Goal: Complete application form

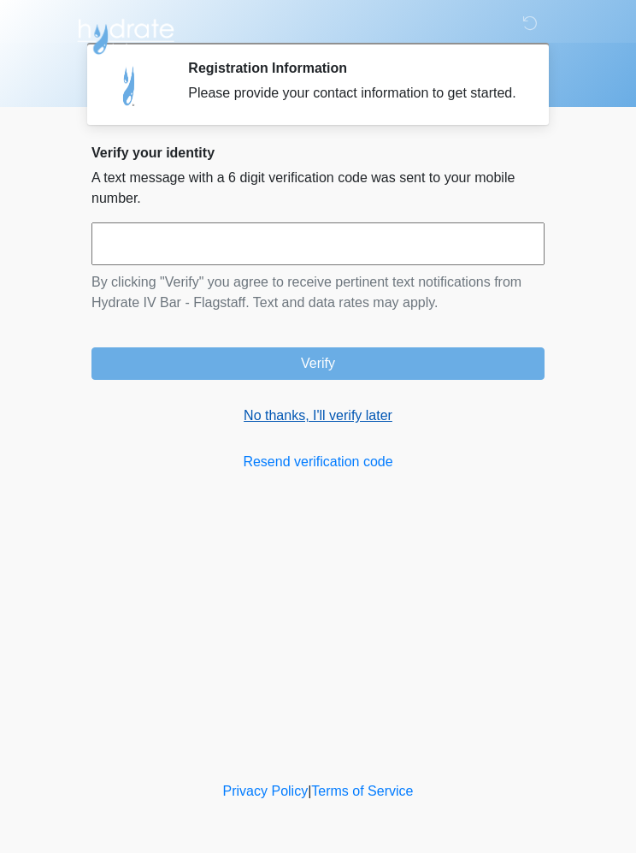
click at [337, 426] on link "No thanks, I'll verify later" at bounding box center [318, 415] width 453 height 21
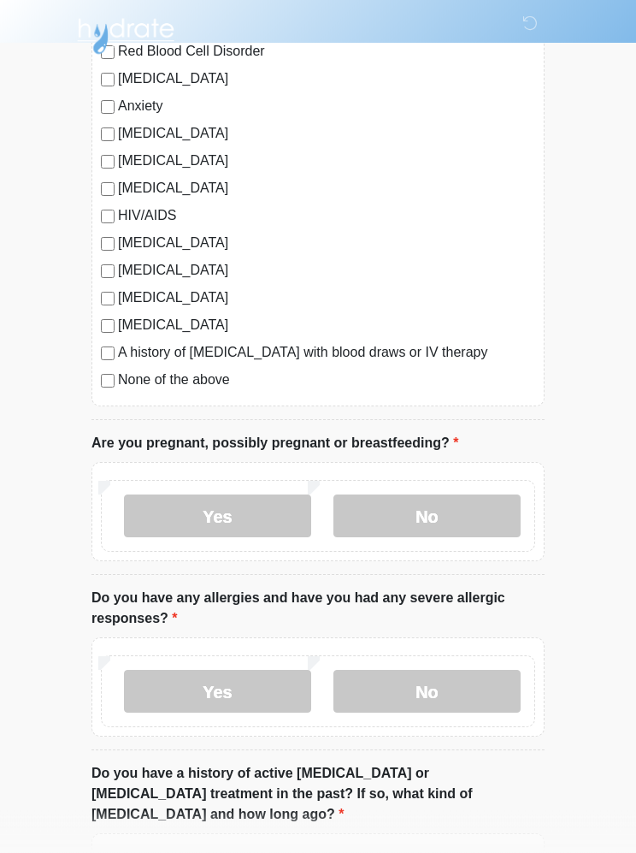
scroll to position [322, 0]
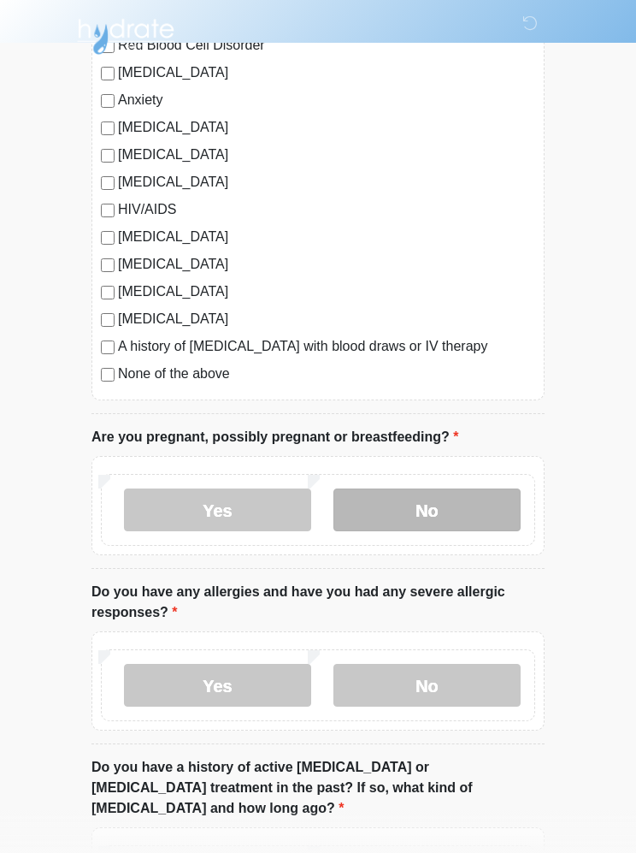
click at [464, 504] on label "No" at bounding box center [427, 509] width 187 height 43
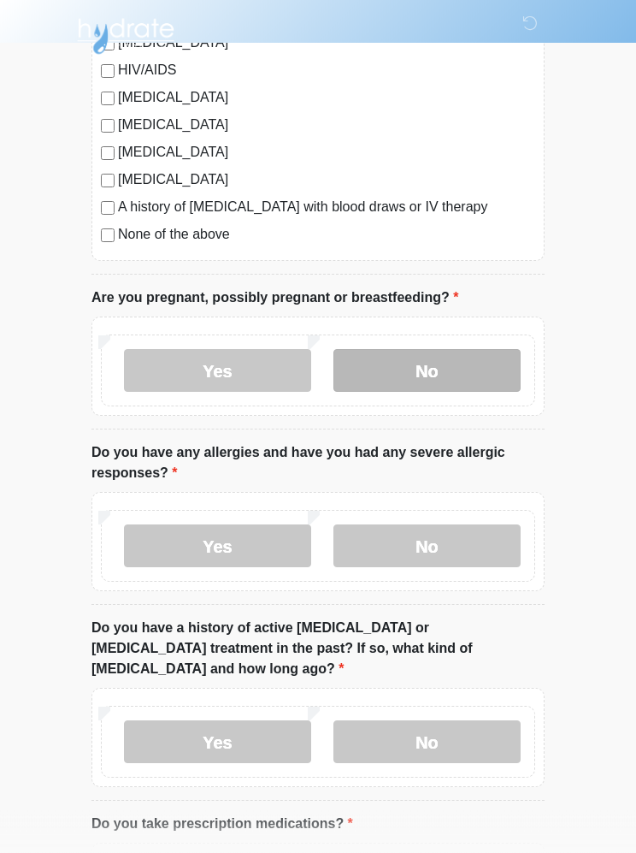
scroll to position [463, 0]
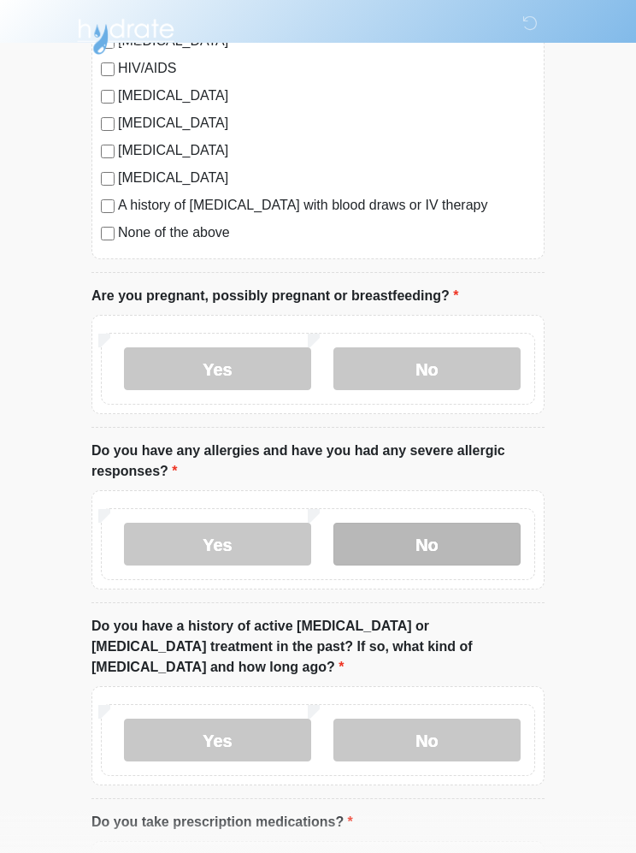
click at [444, 541] on label "No" at bounding box center [427, 544] width 187 height 43
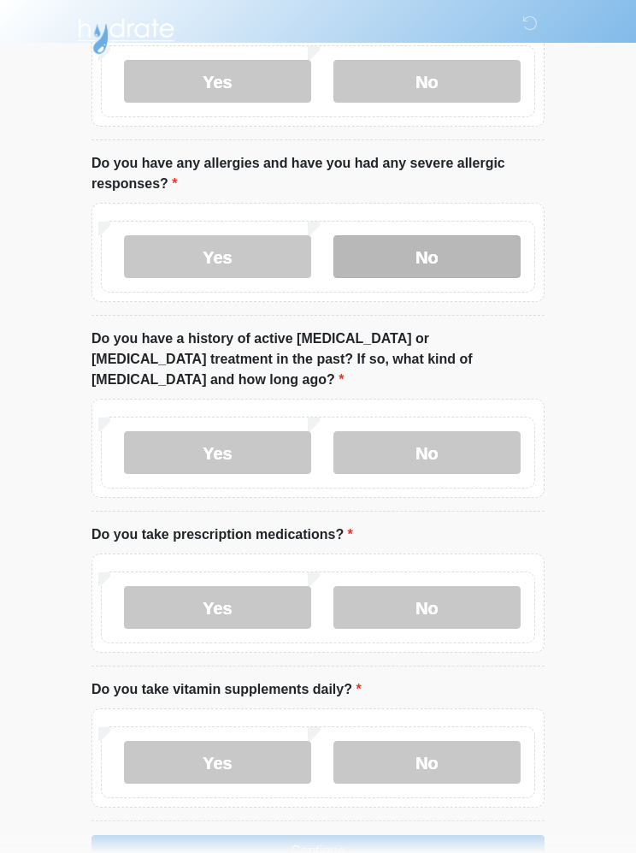
scroll to position [751, 0]
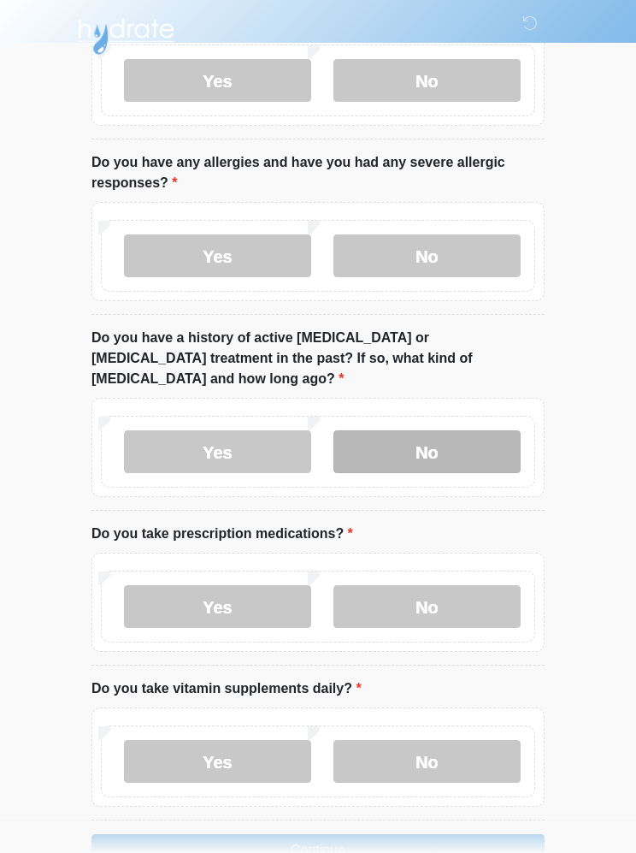
click at [447, 430] on label "No" at bounding box center [427, 451] width 187 height 43
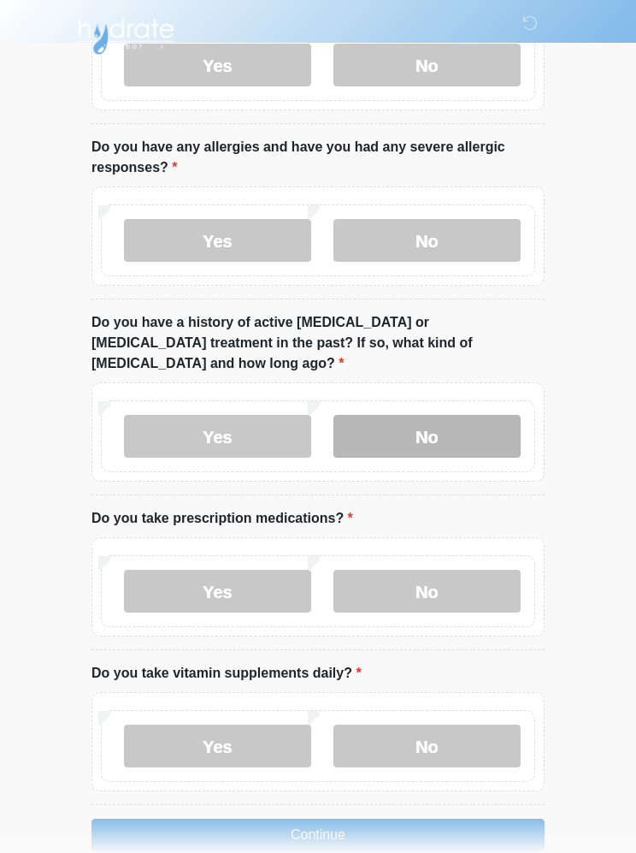
scroll to position [759, 0]
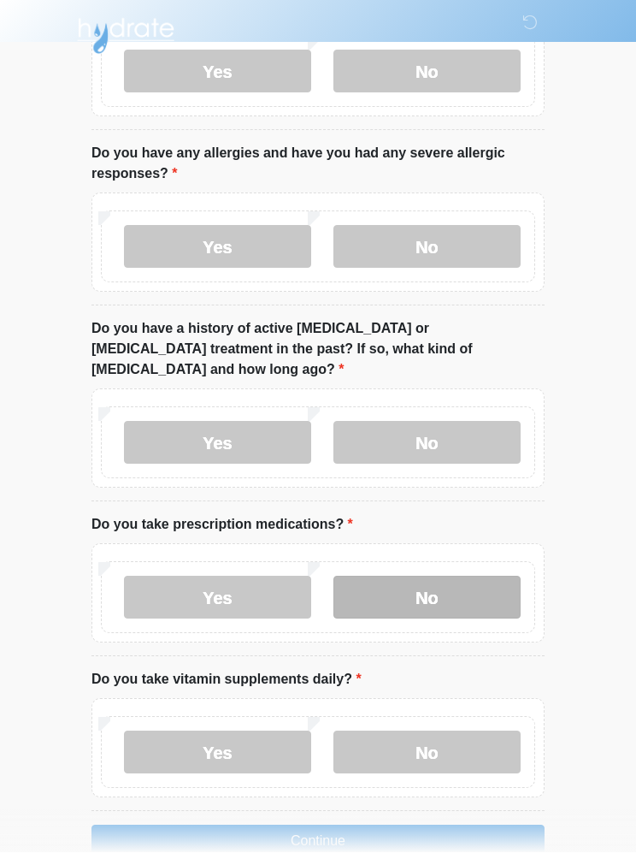
click at [423, 576] on label "No" at bounding box center [427, 597] width 187 height 43
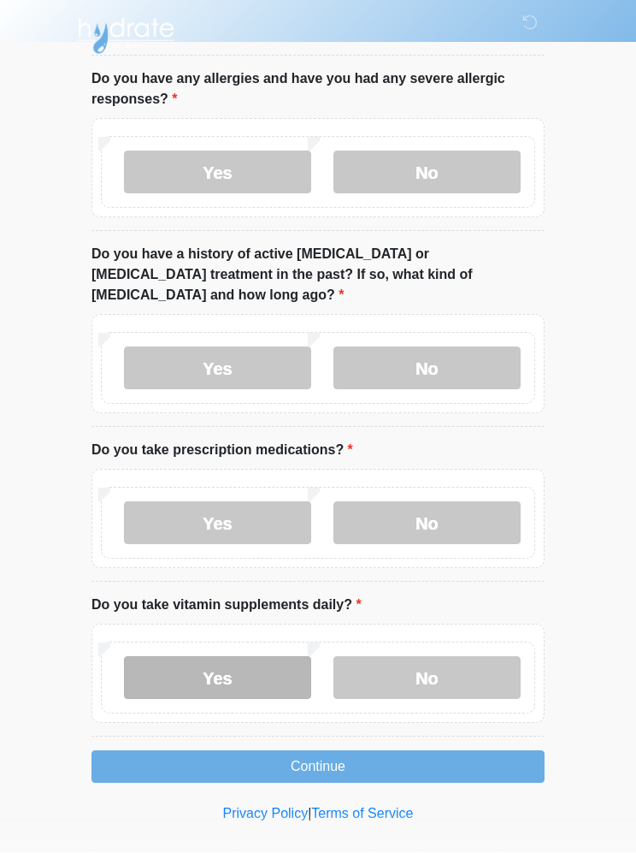
click at [266, 657] on label "Yes" at bounding box center [217, 678] width 187 height 43
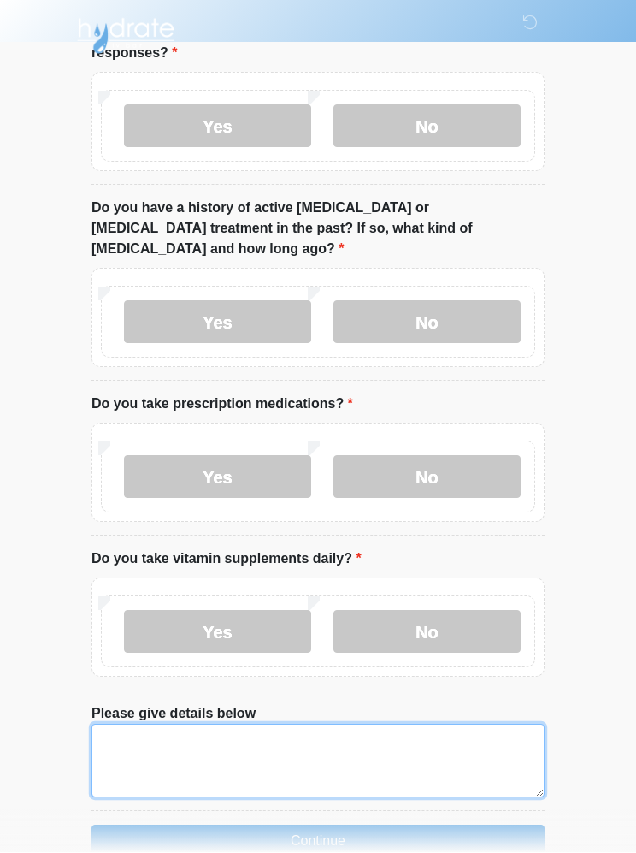
click at [148, 724] on textarea "Please give details below" at bounding box center [318, 761] width 453 height 74
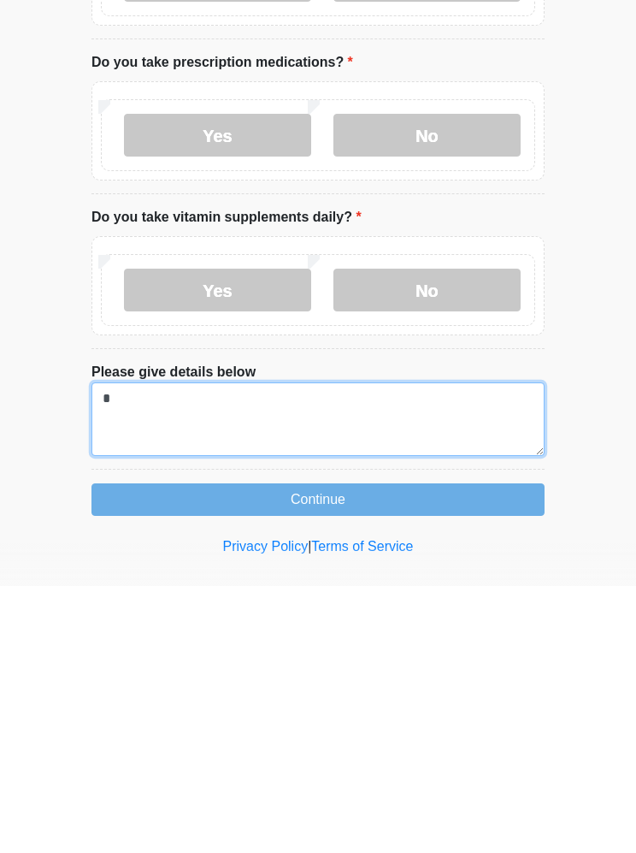
scroll to position [954, 0]
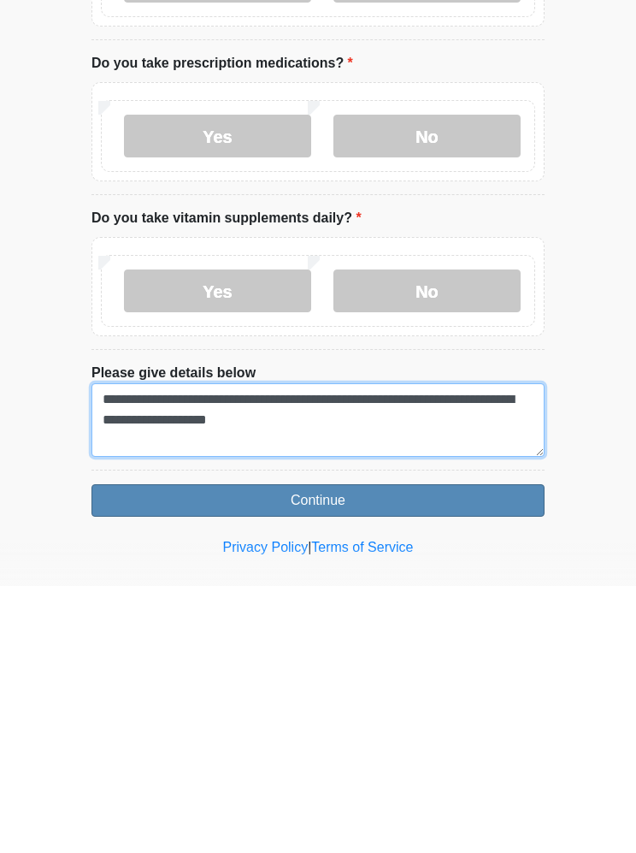
type textarea "**********"
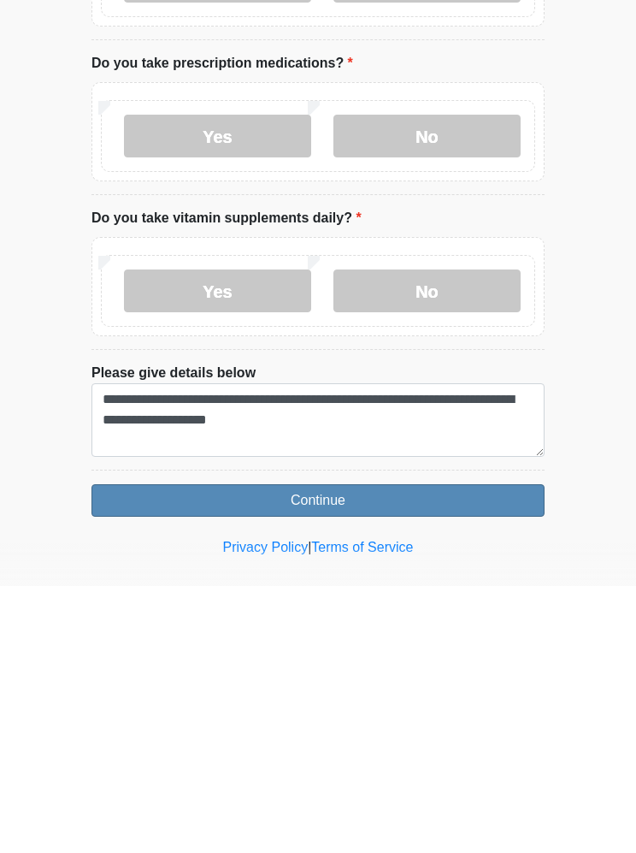
click at [441, 751] on button "Continue" at bounding box center [318, 767] width 453 height 32
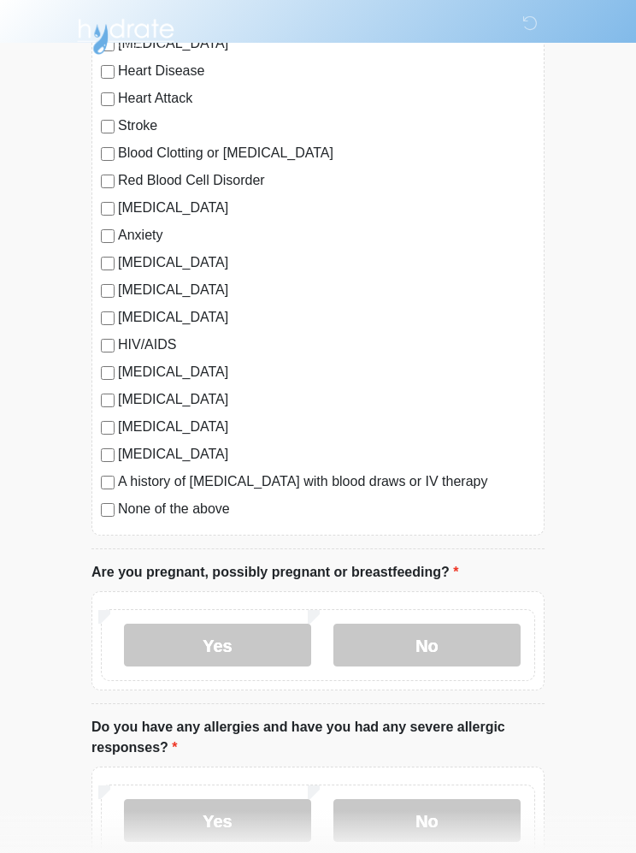
scroll to position [0, 0]
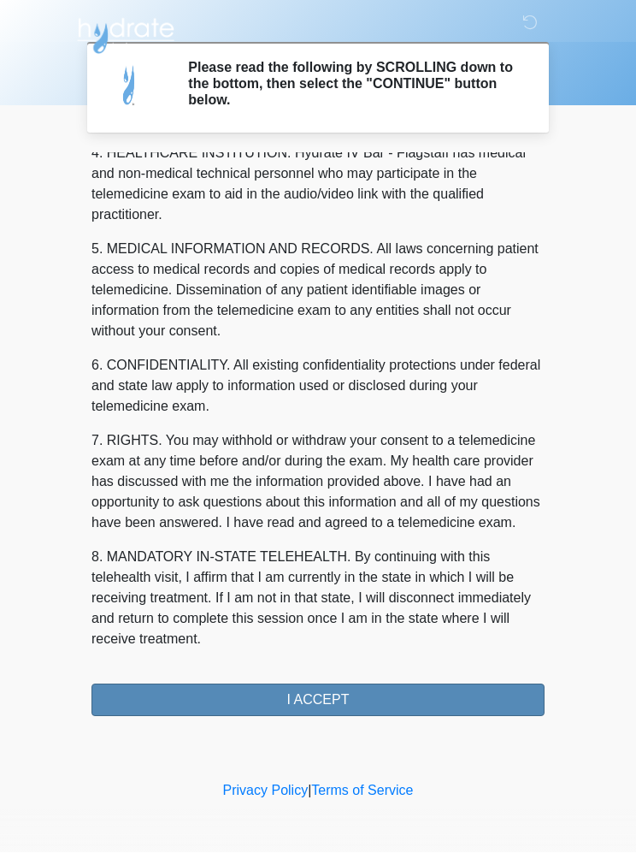
click at [359, 706] on button "I ACCEPT" at bounding box center [318, 700] width 453 height 32
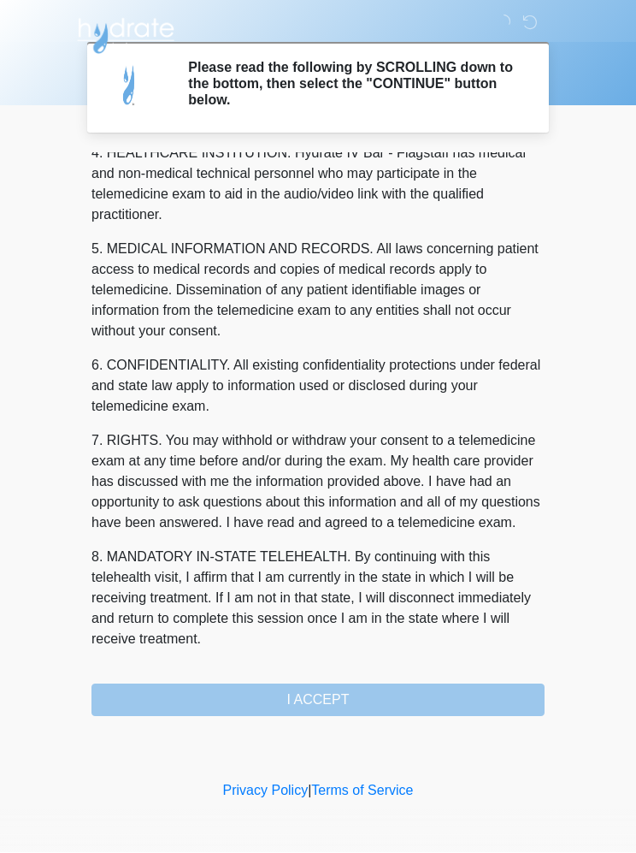
scroll to position [502, 0]
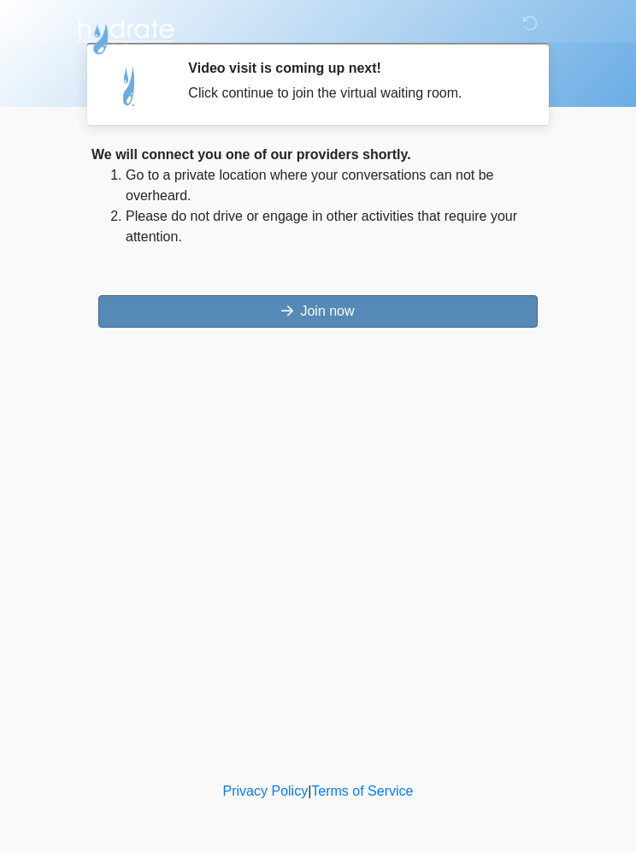
click at [200, 306] on button "Join now" at bounding box center [318, 311] width 440 height 32
